Goal: Download file/media

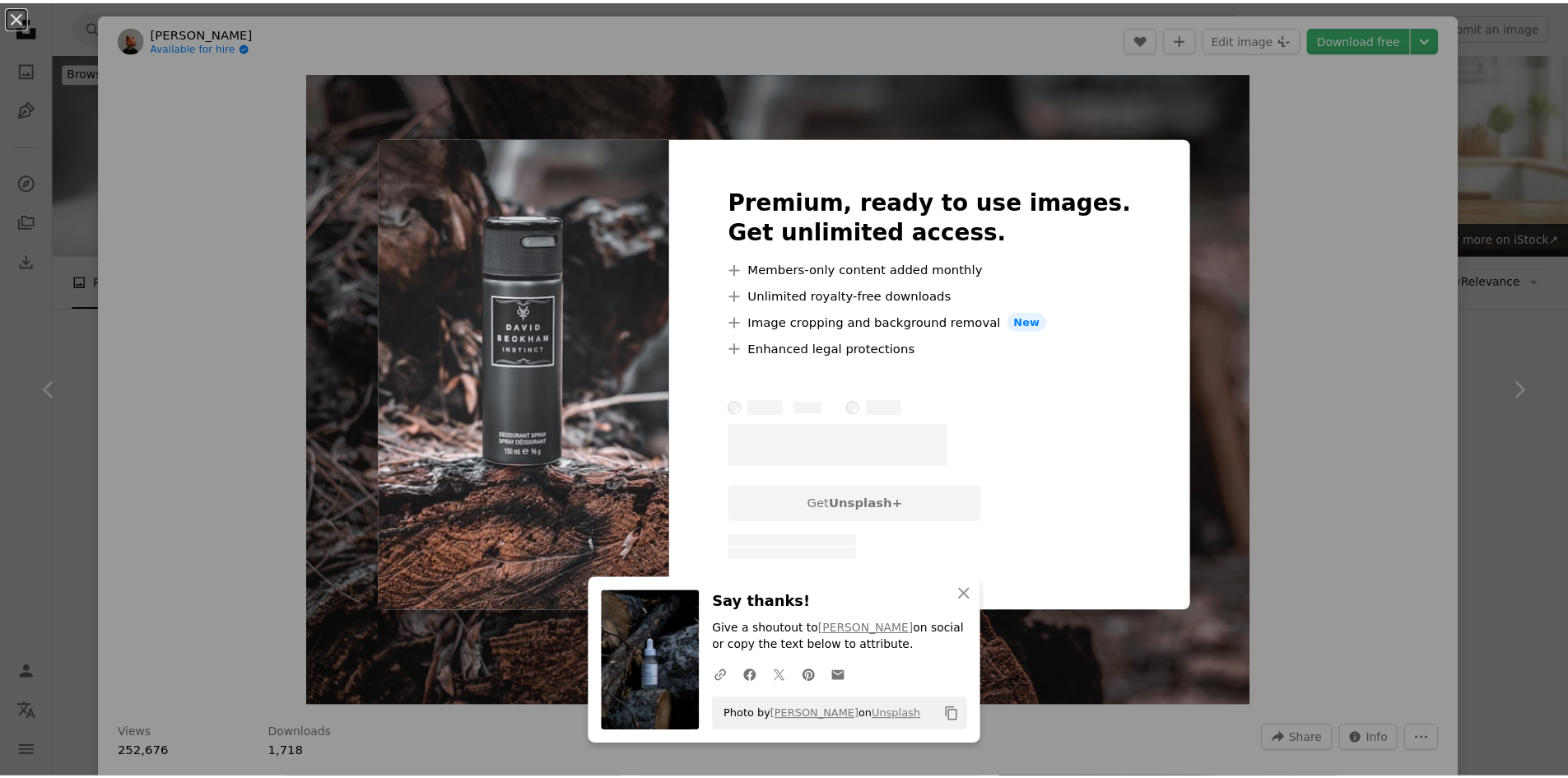
scroll to position [16158, 0]
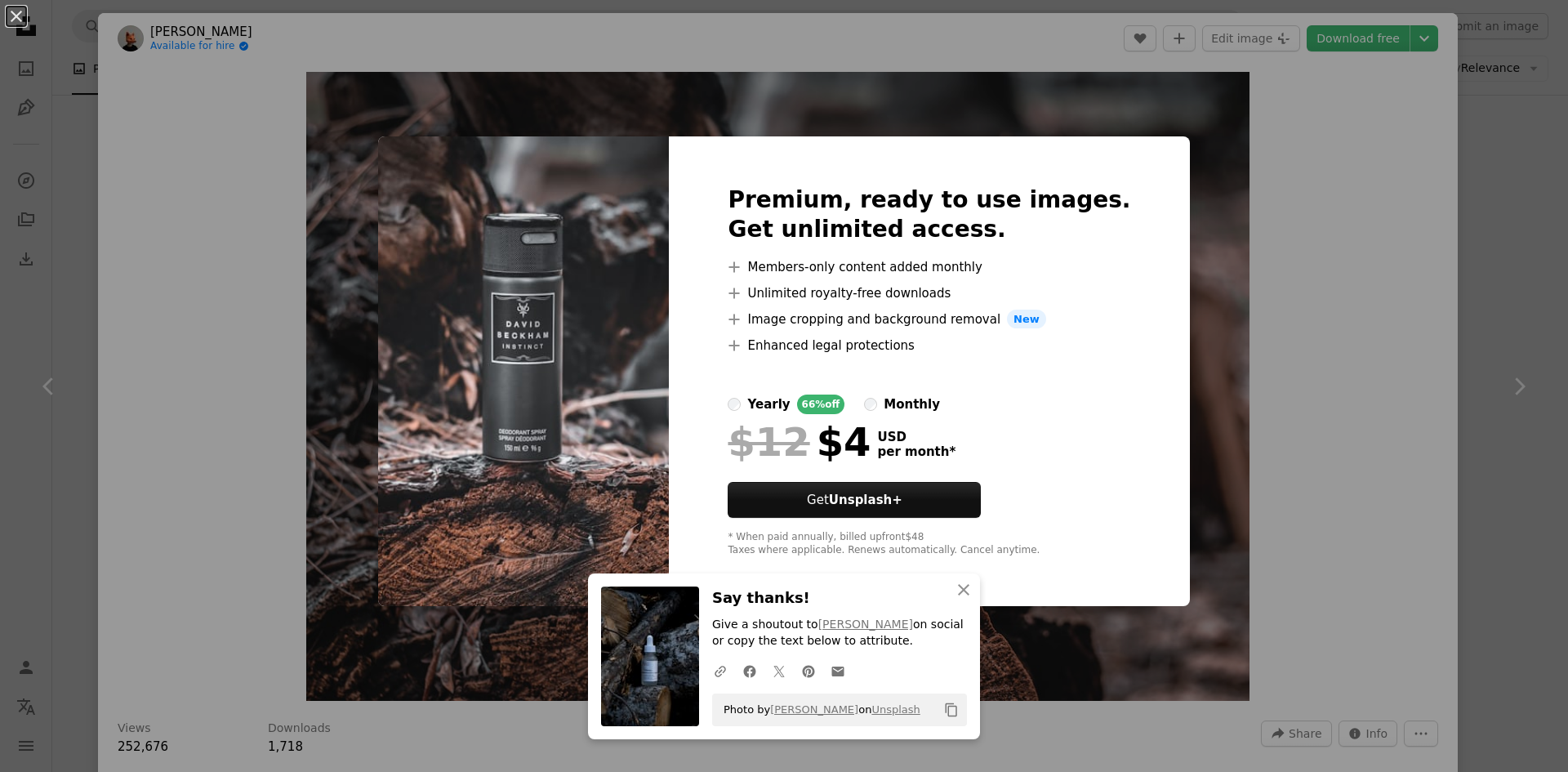
click at [1265, 303] on div "An X shape An X shape Close Say thanks! Give a shoutout to [PERSON_NAME] on soc…" at bounding box center [784, 386] width 1568 height 772
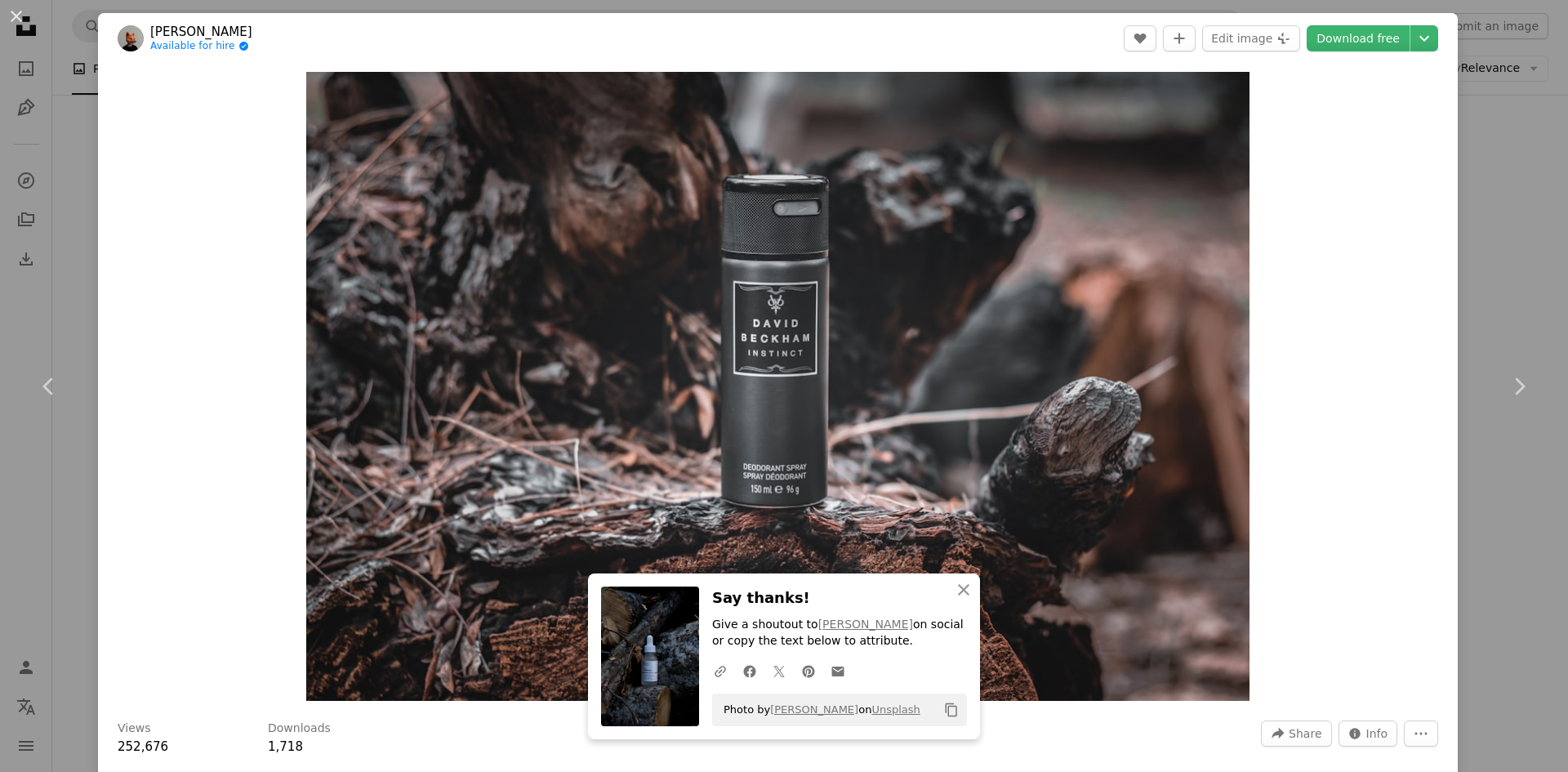
click at [1462, 244] on div "An X shape Chevron left Chevron right An X shape Close Say thanks! Give a shout…" at bounding box center [784, 386] width 1568 height 772
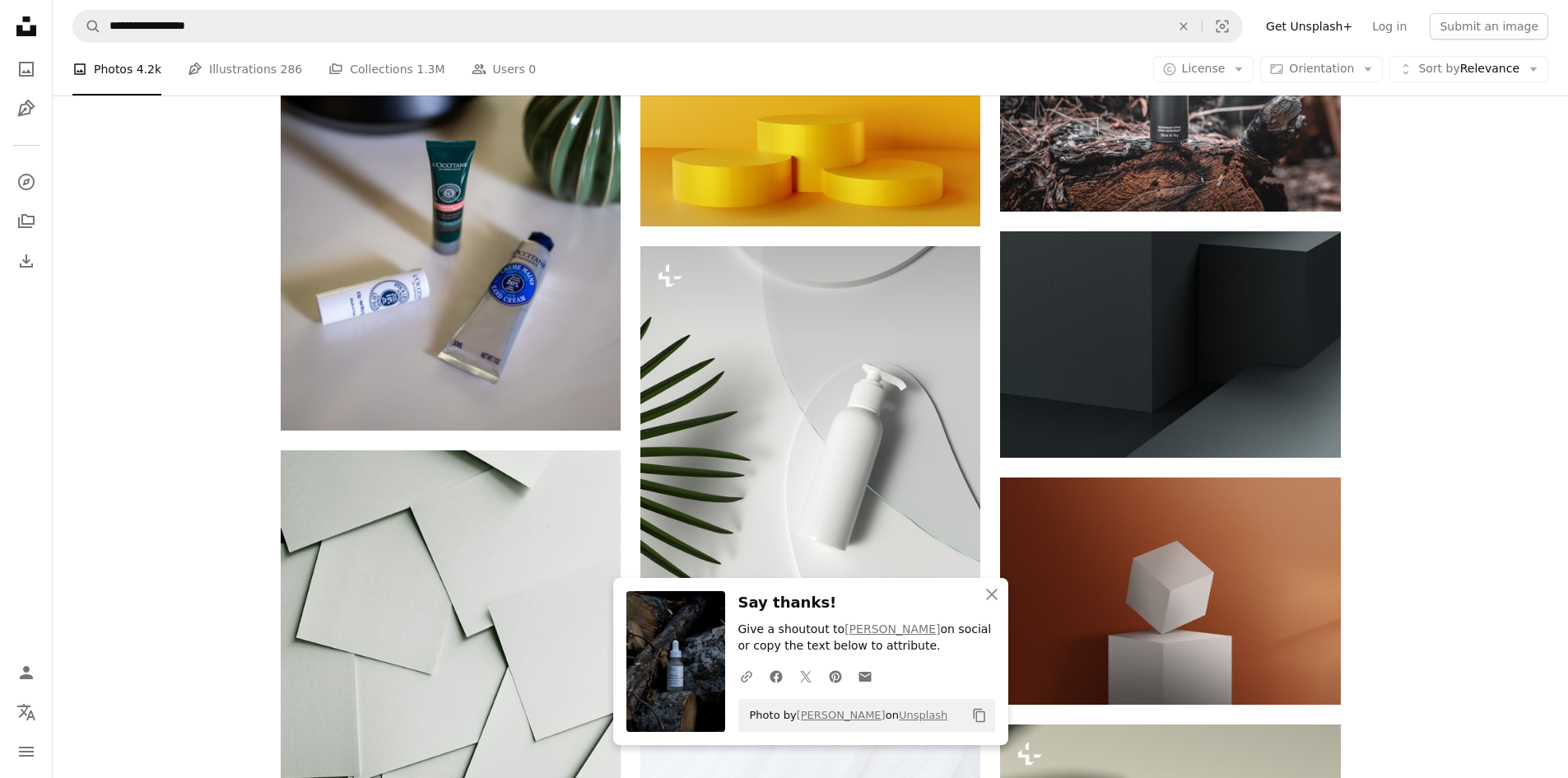
scroll to position [16651, 0]
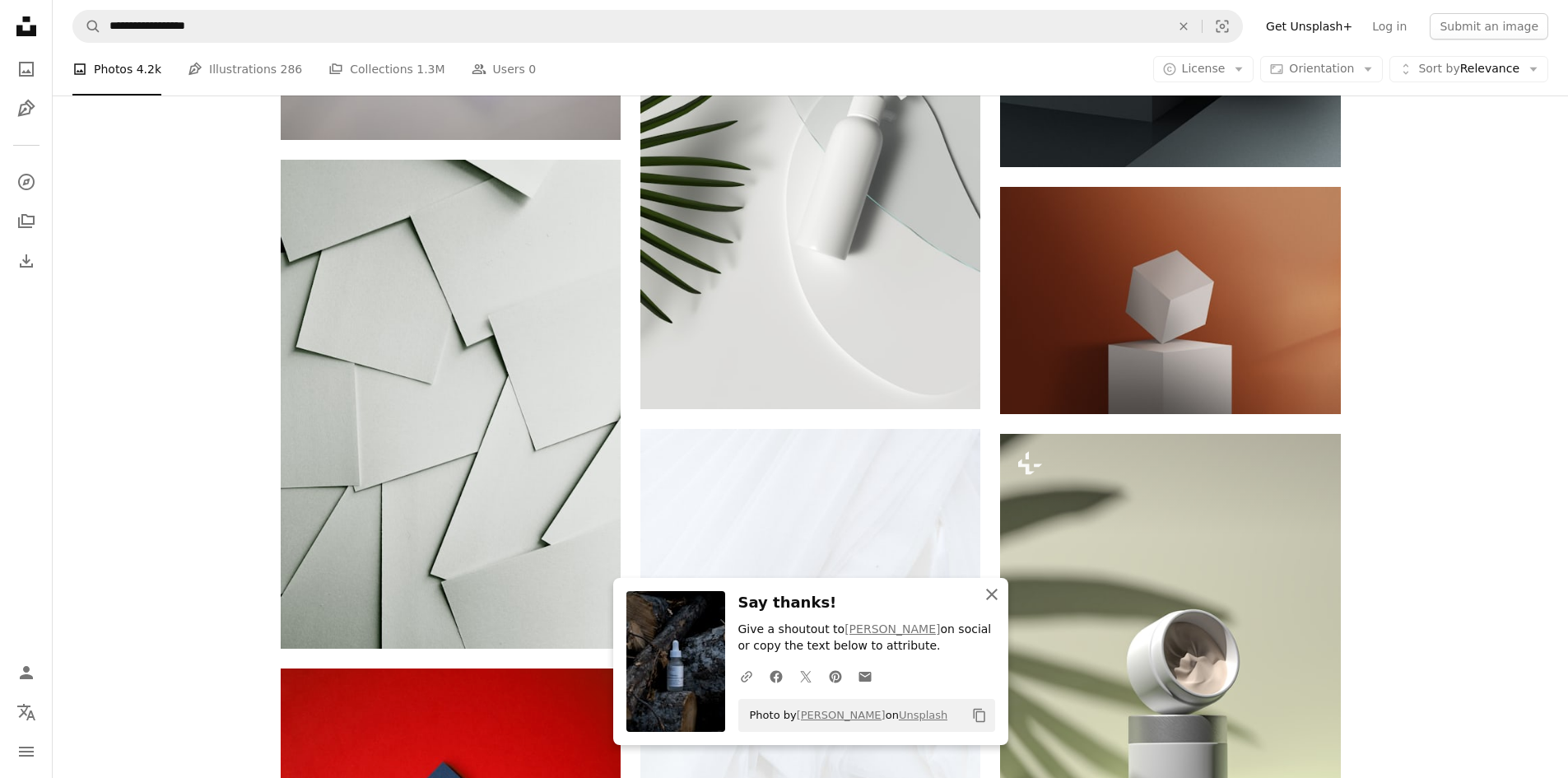
click at [986, 601] on icon "An X shape" at bounding box center [991, 593] width 19 height 19
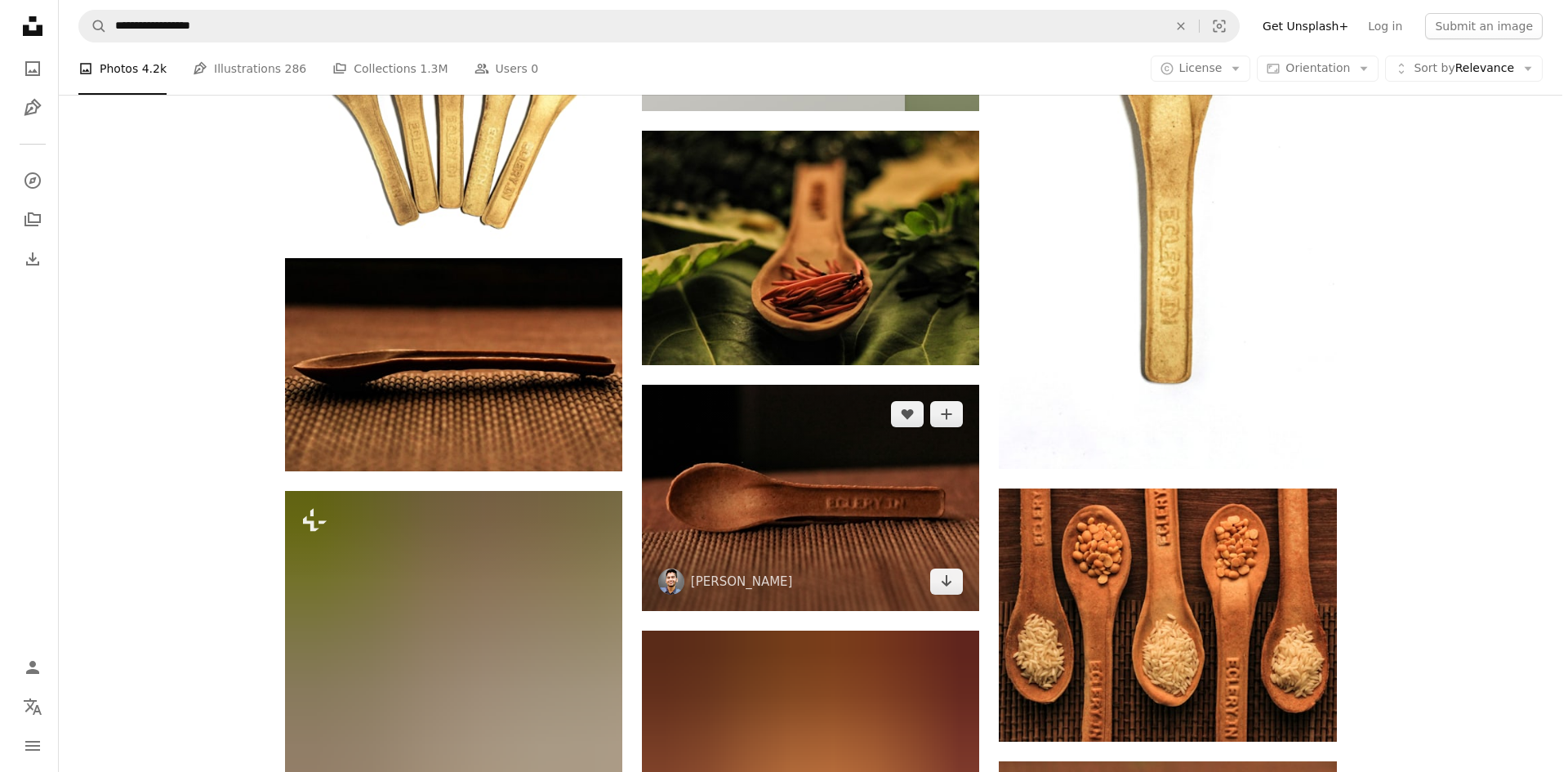
scroll to position [30242, 0]
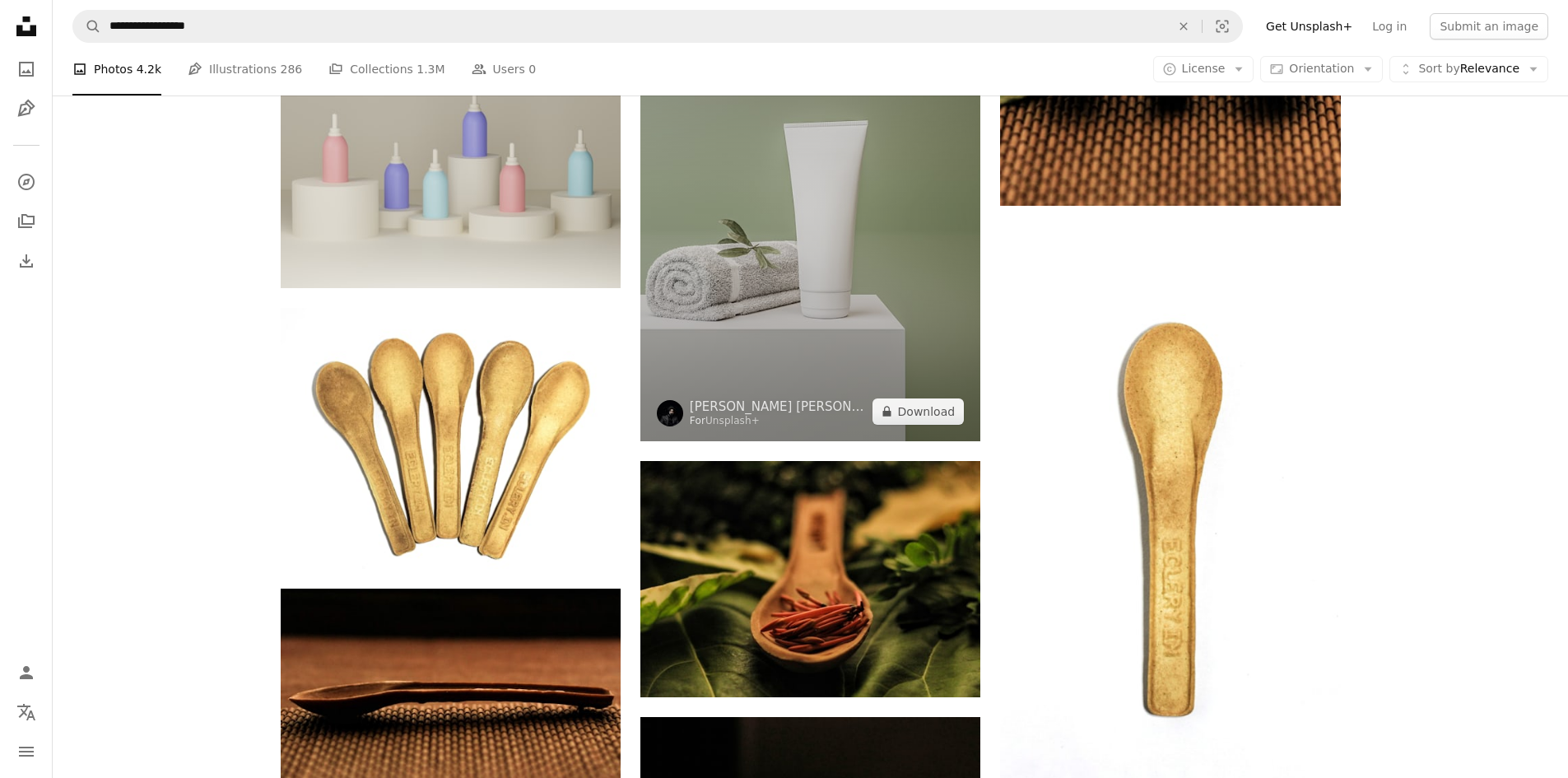
click at [864, 333] on img at bounding box center [809, 201] width 340 height 477
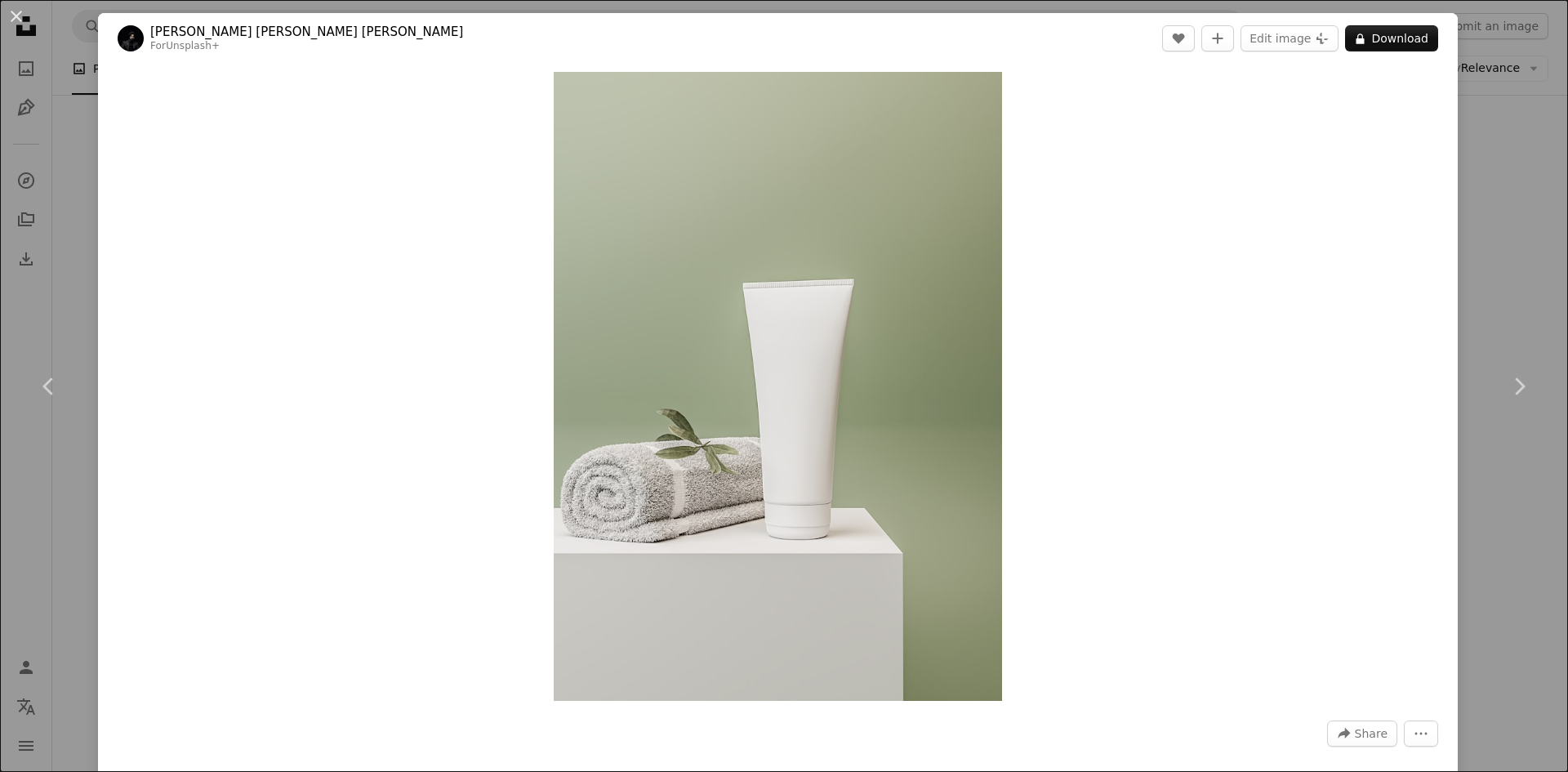
click at [1502, 241] on div "An X shape Chevron left Chevron right [PERSON_NAME] [PERSON_NAME] [PERSON_NAME]…" at bounding box center [784, 386] width 1568 height 772
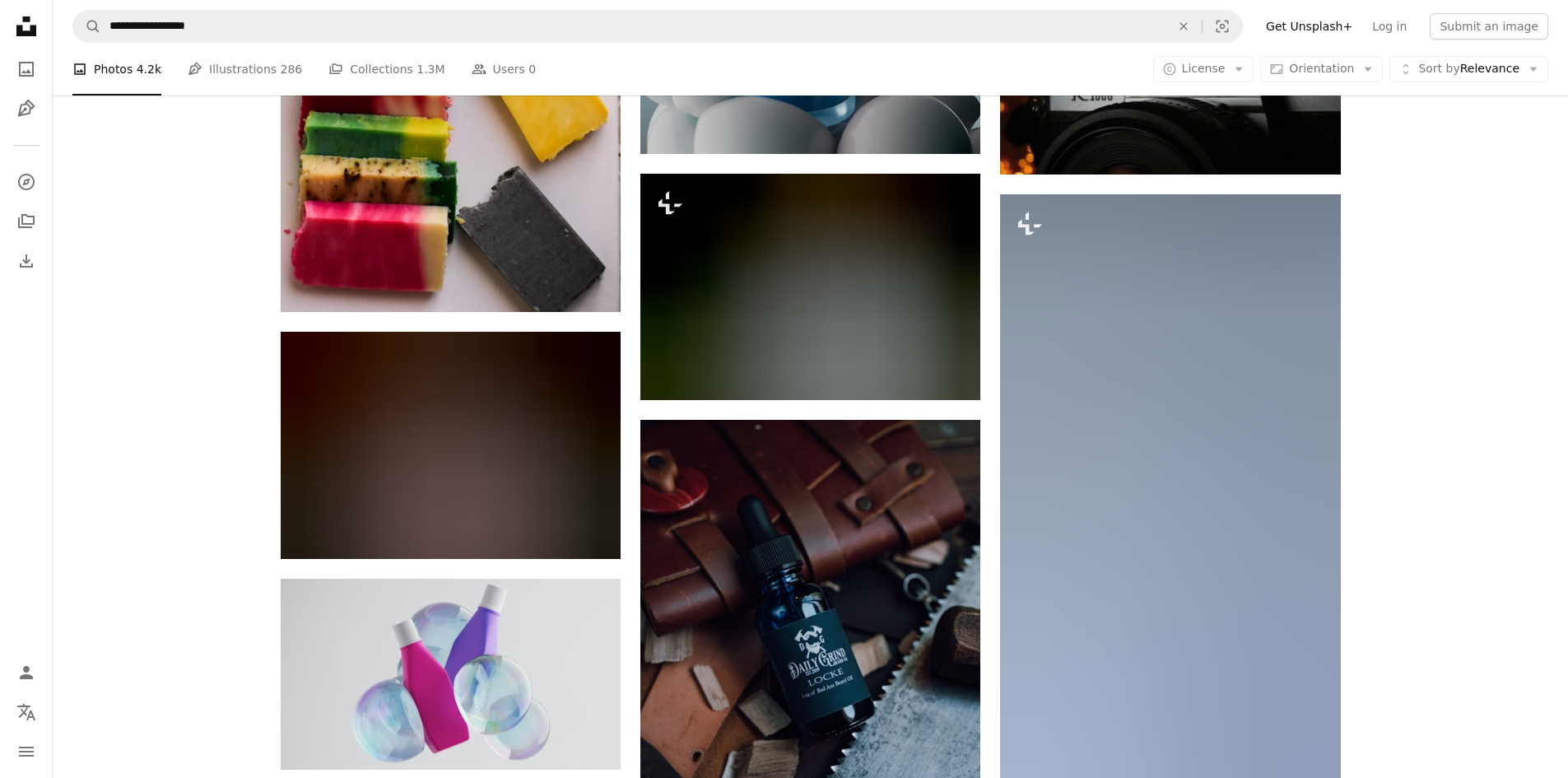
scroll to position [51461, 0]
